Goal: Task Accomplishment & Management: Manage account settings

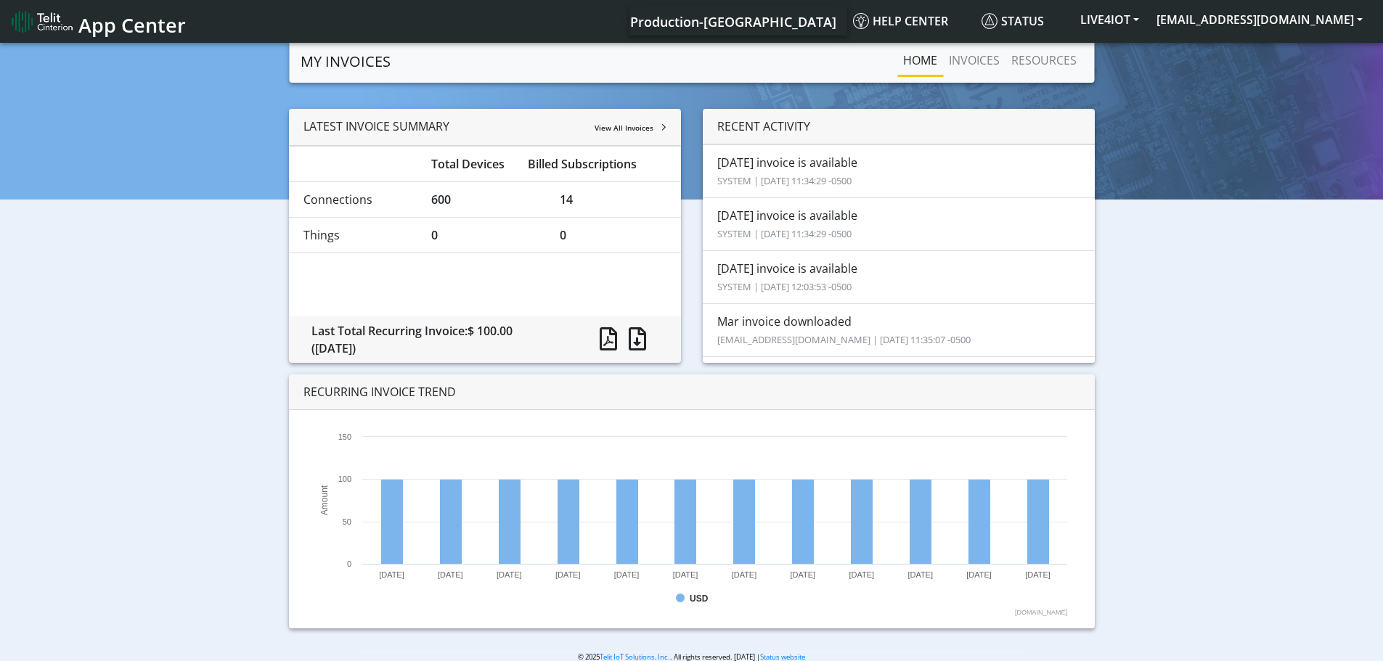
click at [631, 130] on span "View All Invoices" at bounding box center [624, 128] width 59 height 10
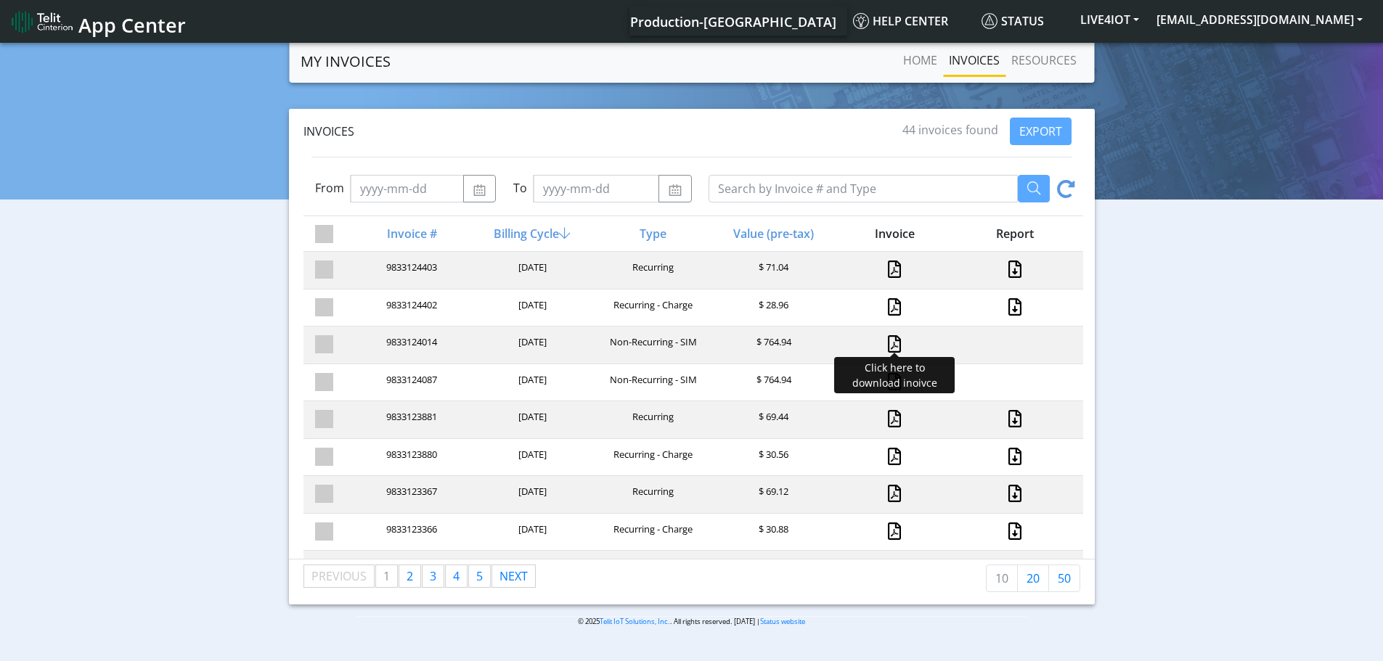
click at [888, 347] on link at bounding box center [894, 343] width 13 height 17
click at [888, 336] on link at bounding box center [894, 343] width 13 height 17
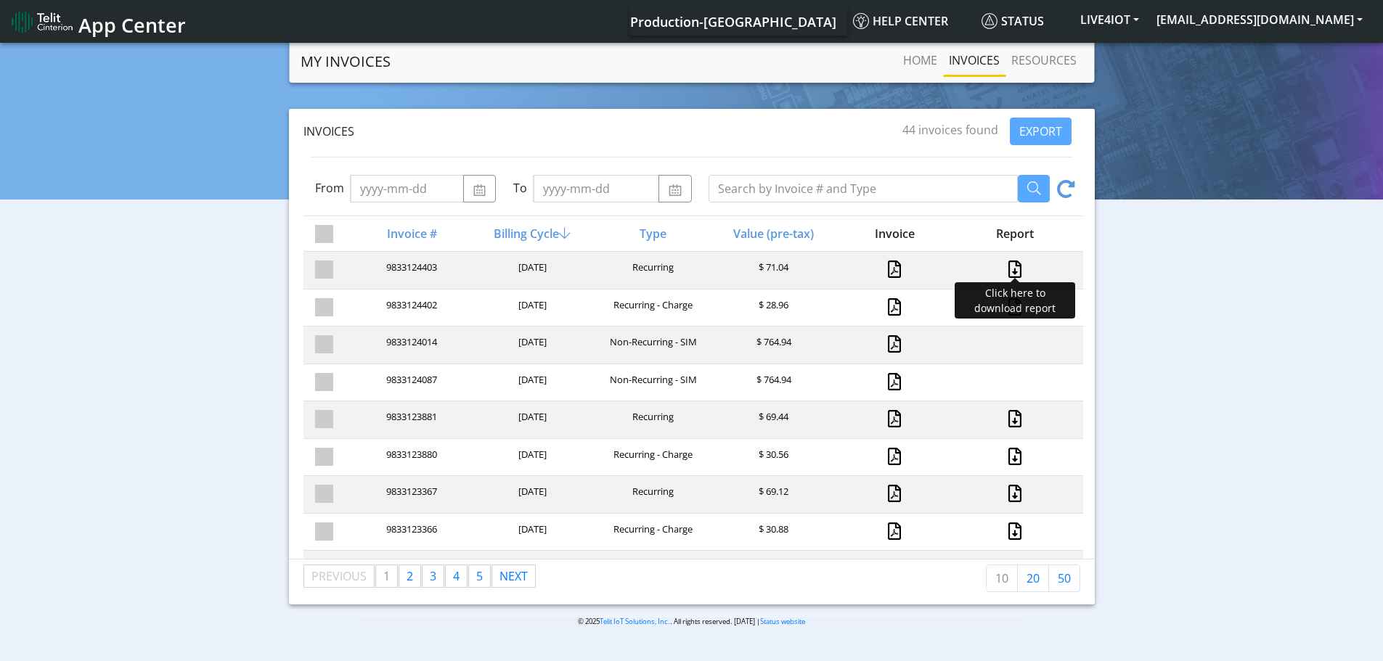
click at [1005, 264] on link at bounding box center [1014, 269] width 19 height 17
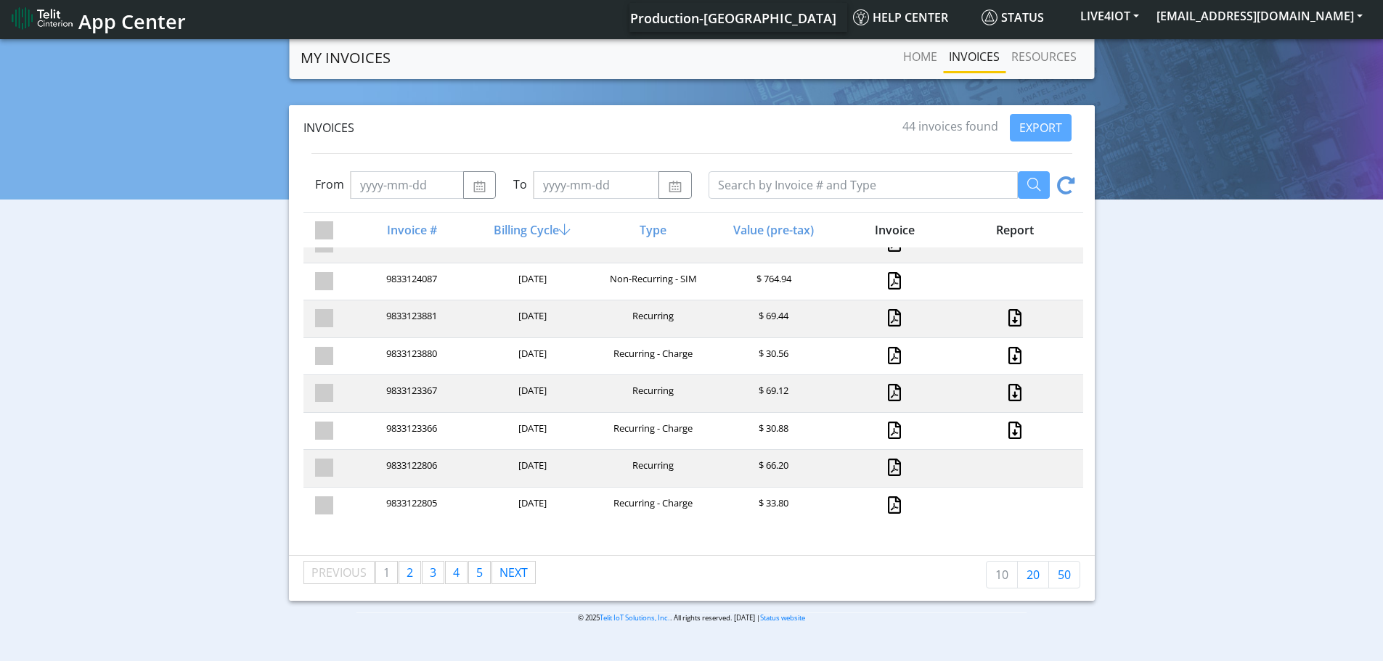
scroll to position [5, 0]
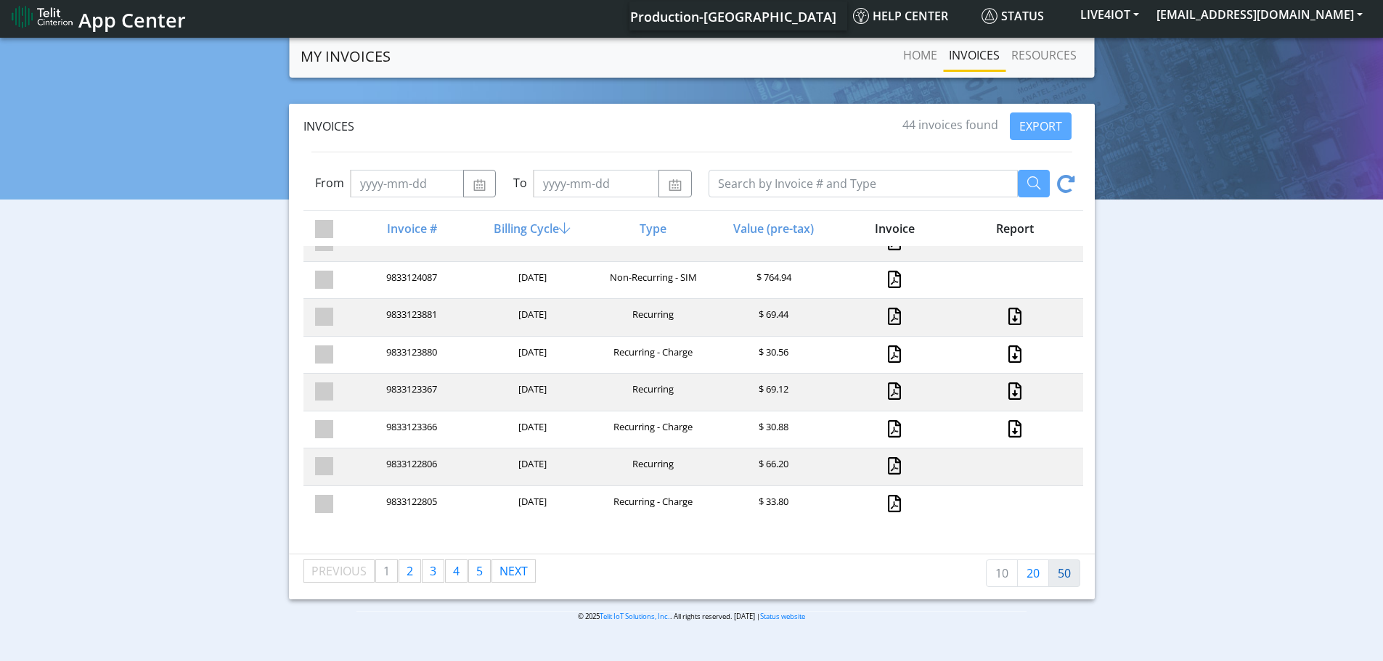
click at [1069, 576] on link "50" at bounding box center [1064, 574] width 32 height 28
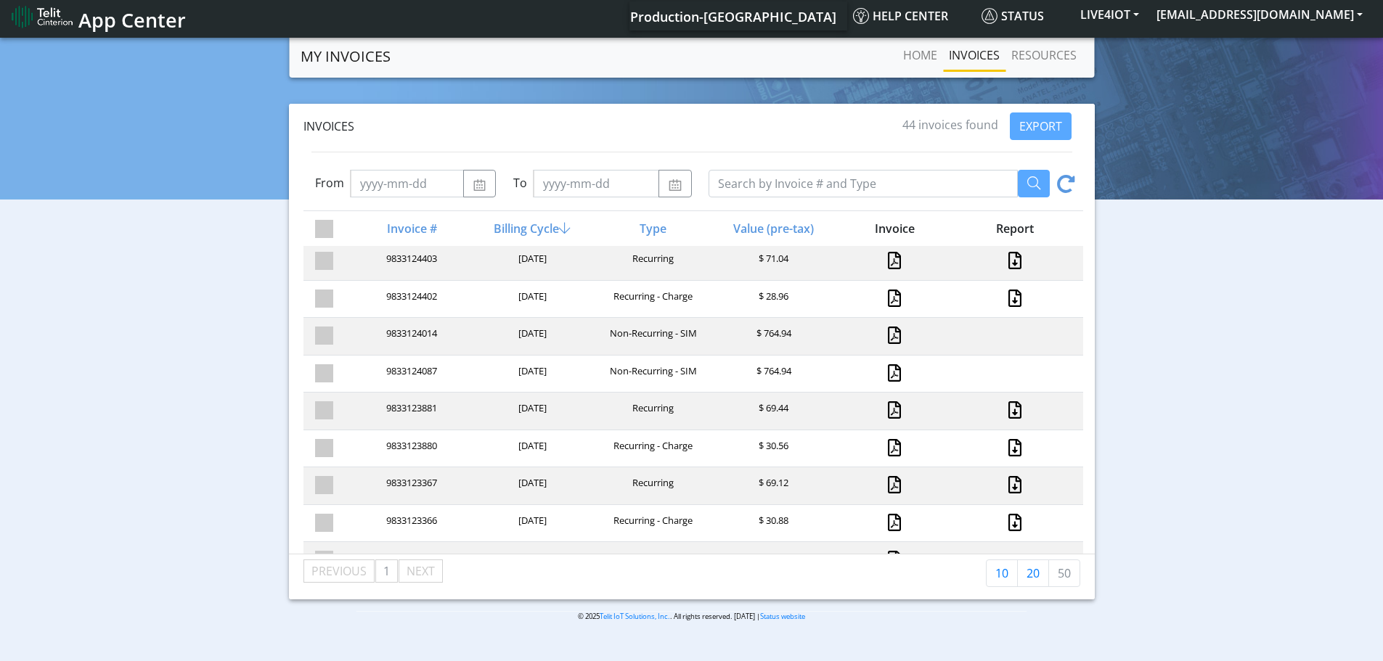
scroll to position [0, 0]
click at [914, 53] on link "Home" at bounding box center [920, 55] width 46 height 29
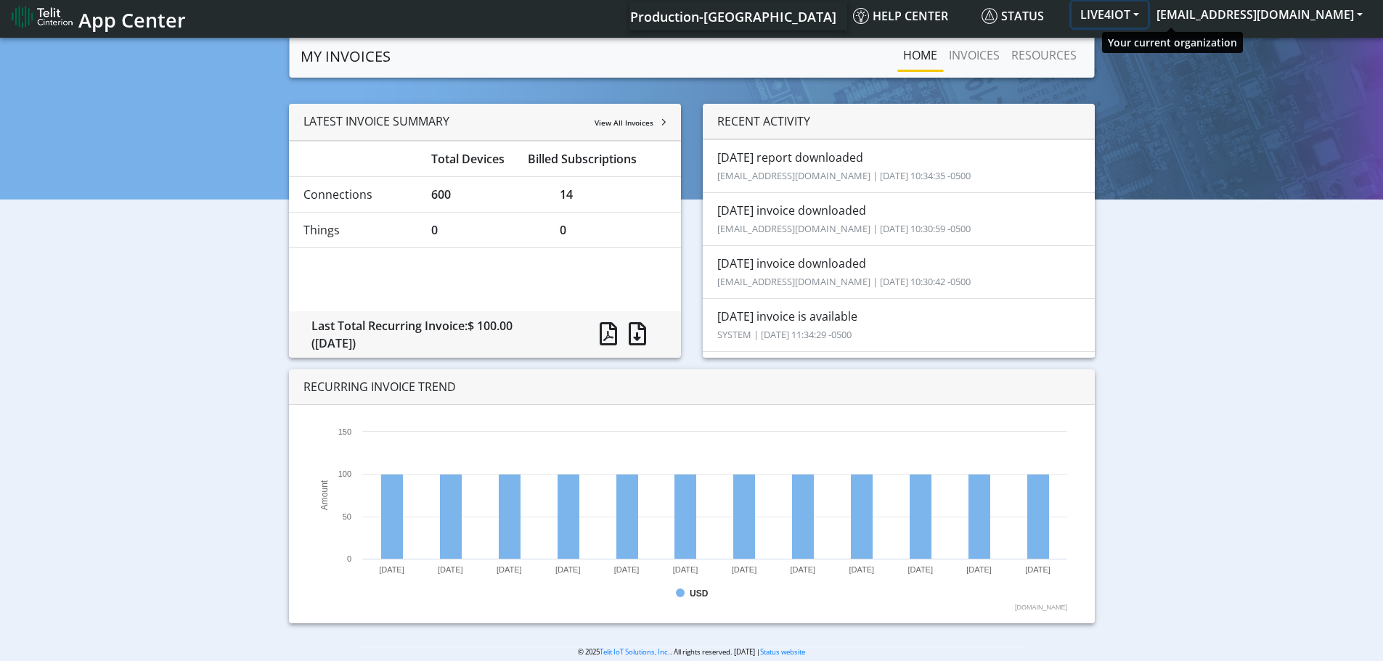
click at [1148, 13] on button "LIVE4IOT" at bounding box center [1109, 14] width 76 height 26
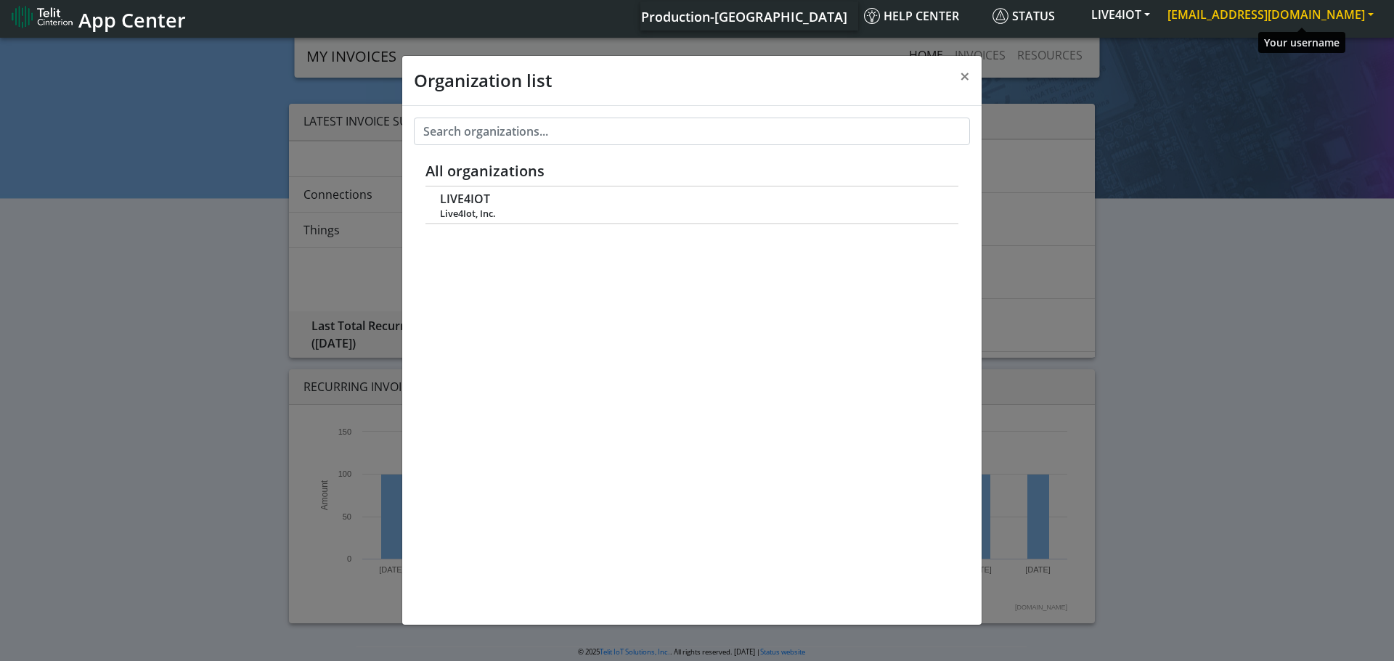
click at [1279, 8] on button "[EMAIL_ADDRESS][DOMAIN_NAME]" at bounding box center [1271, 14] width 224 height 26
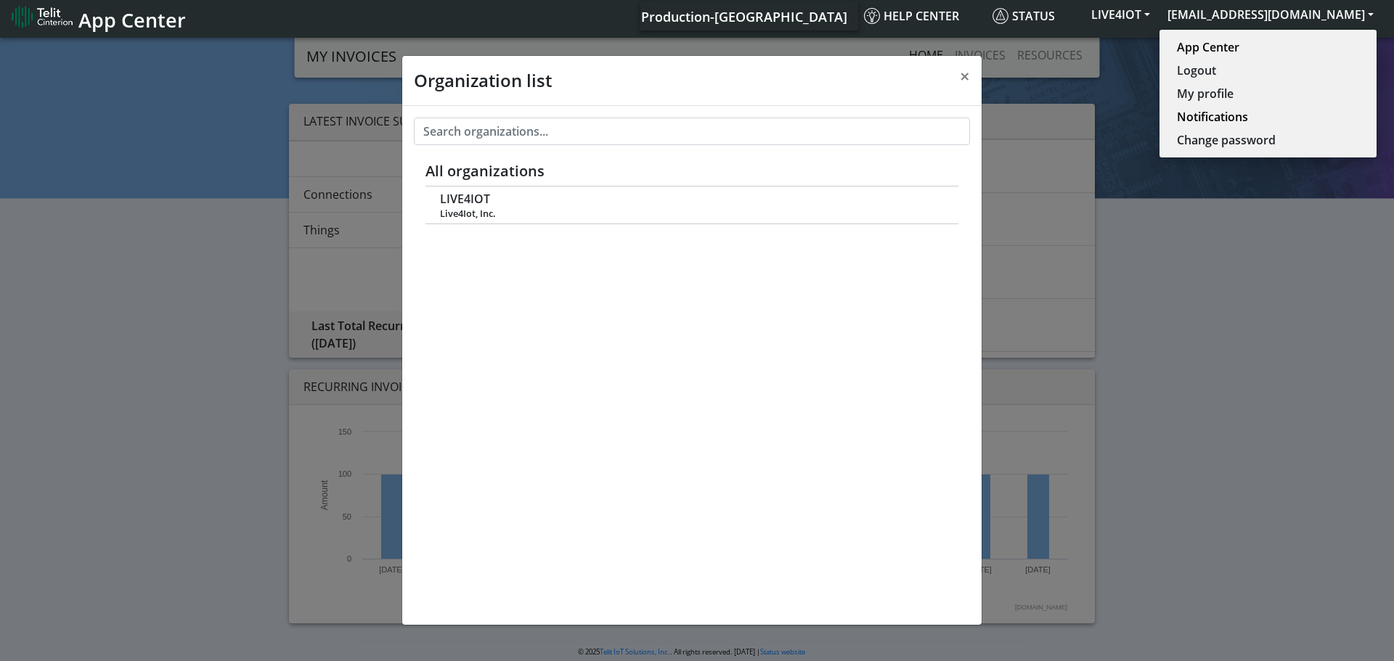
click at [1228, 308] on div "Organization list × All organizations LIVE4IOT Live4Iot, Inc." at bounding box center [697, 348] width 1394 height 626
